Goal: Check status: Check status

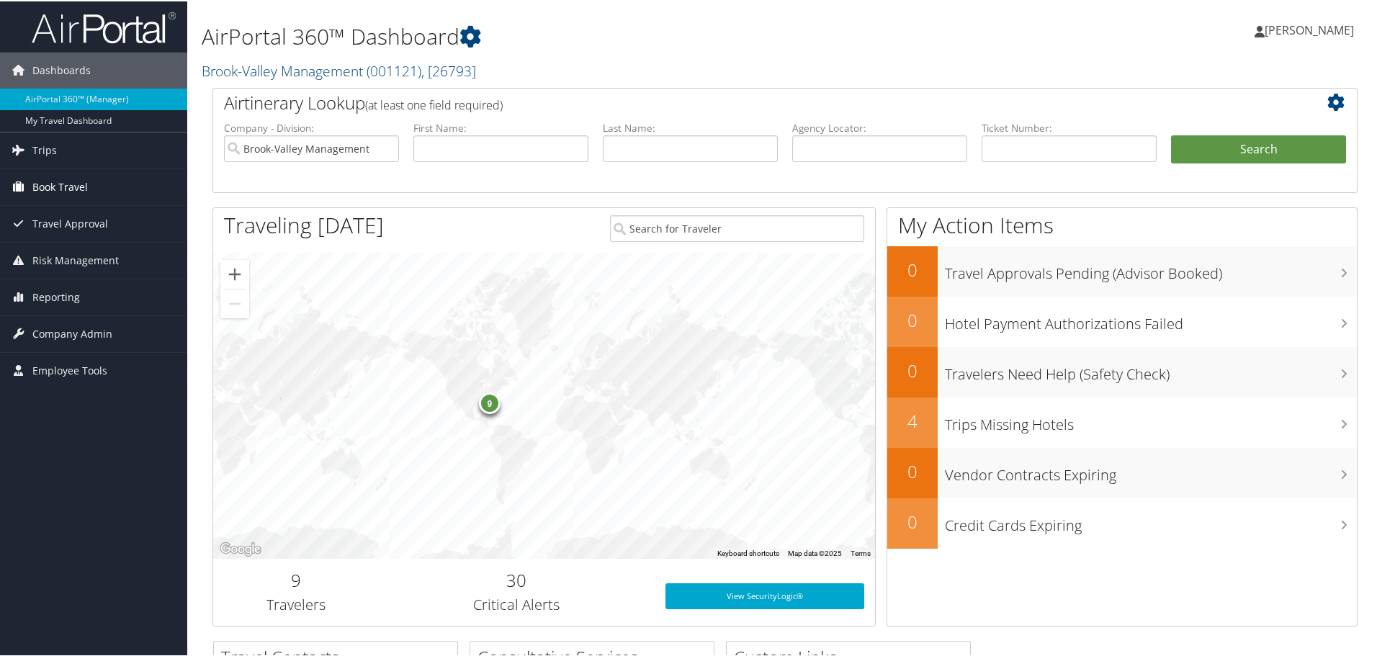
click at [55, 192] on span "Book Travel" at bounding box center [59, 186] width 55 height 36
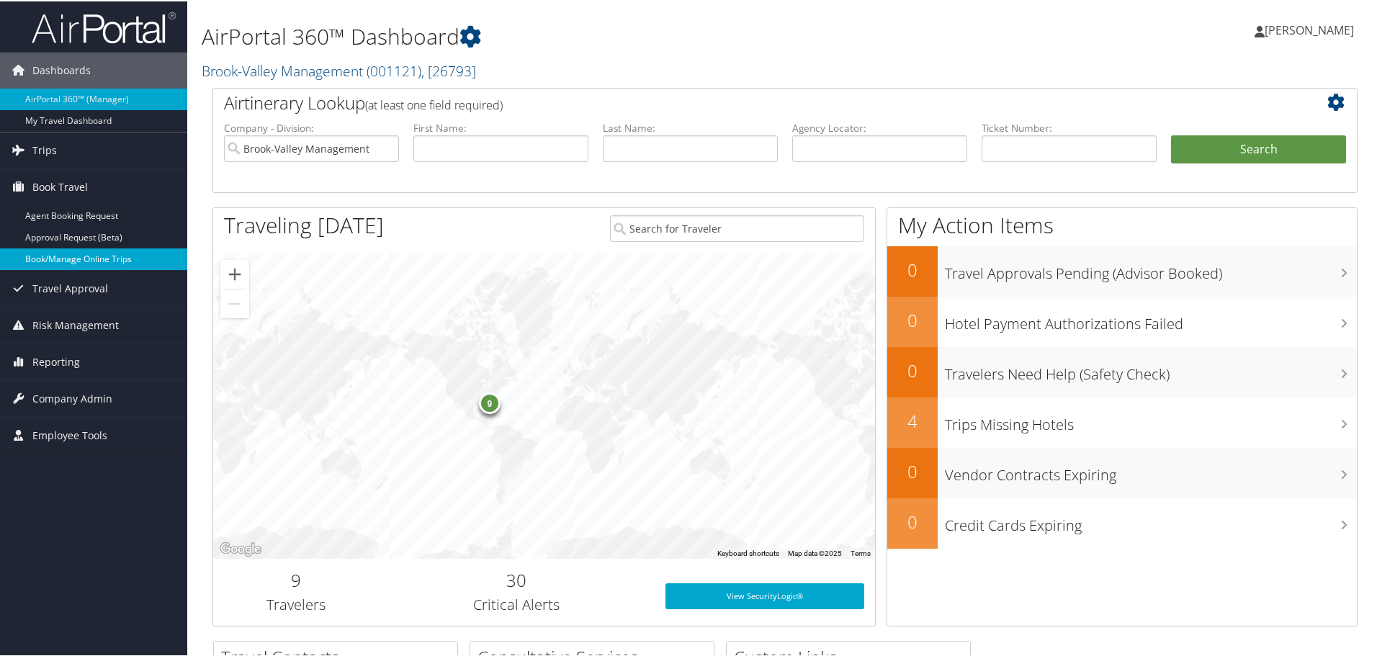
click at [79, 265] on link "Book/Manage Online Trips" at bounding box center [93, 258] width 187 height 22
click at [113, 151] on link "Trips" at bounding box center [93, 149] width 187 height 36
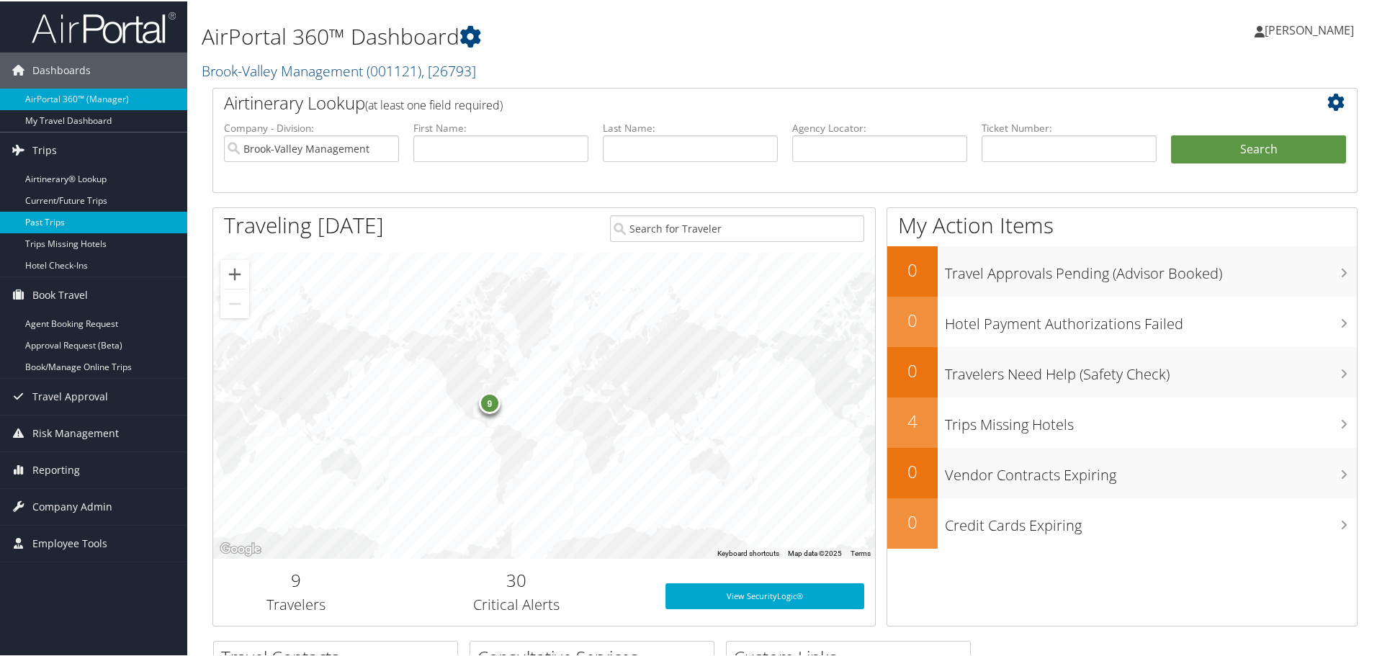
click at [98, 214] on link "Past Trips" at bounding box center [93, 221] width 187 height 22
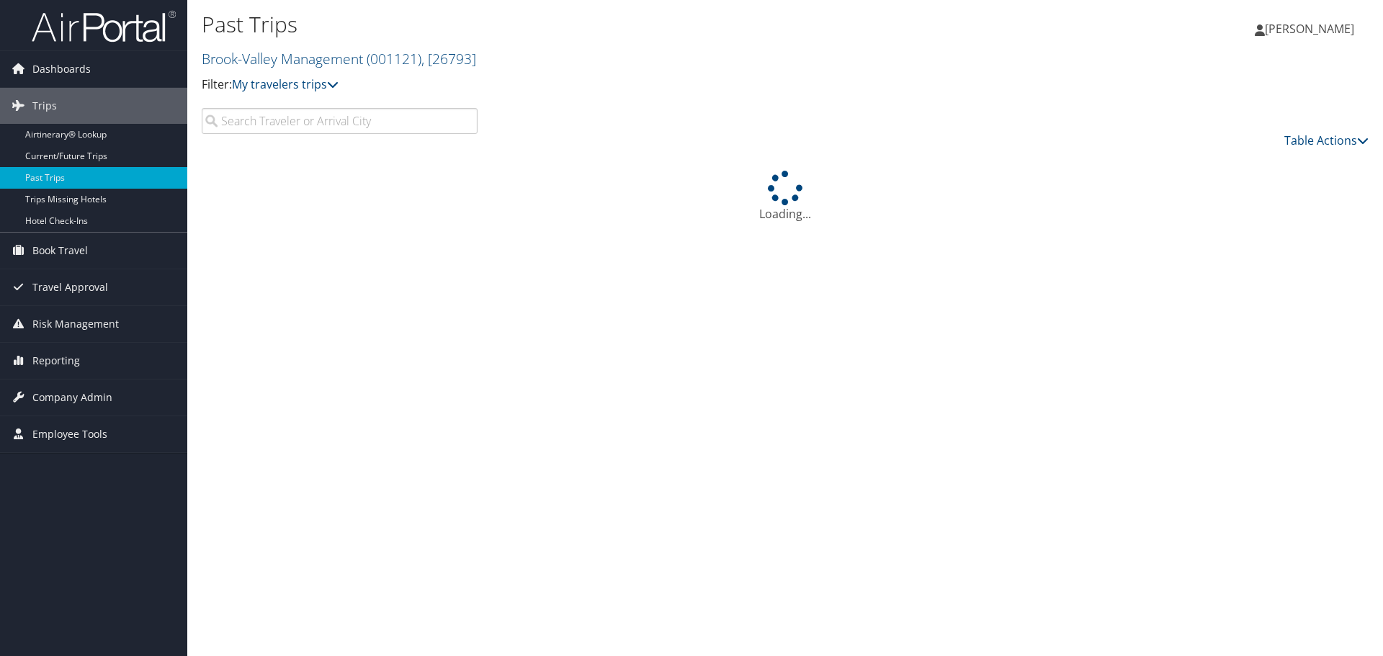
click at [268, 125] on input "search" at bounding box center [340, 121] width 276 height 26
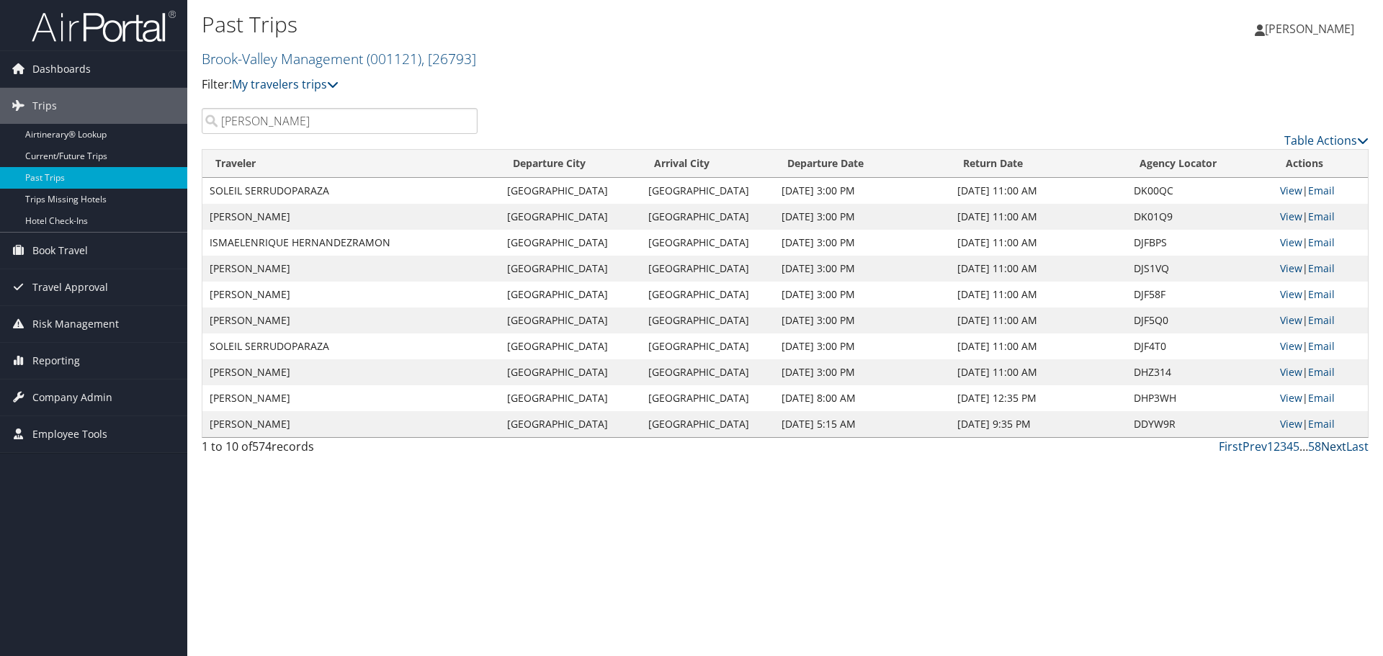
type input "[PERSON_NAME]"
click at [1339, 449] on link "Next" at bounding box center [1333, 447] width 25 height 16
click at [1337, 448] on link "Next" at bounding box center [1333, 447] width 25 height 16
click at [1292, 216] on link "View" at bounding box center [1291, 217] width 22 height 14
